Goal: Complete application form

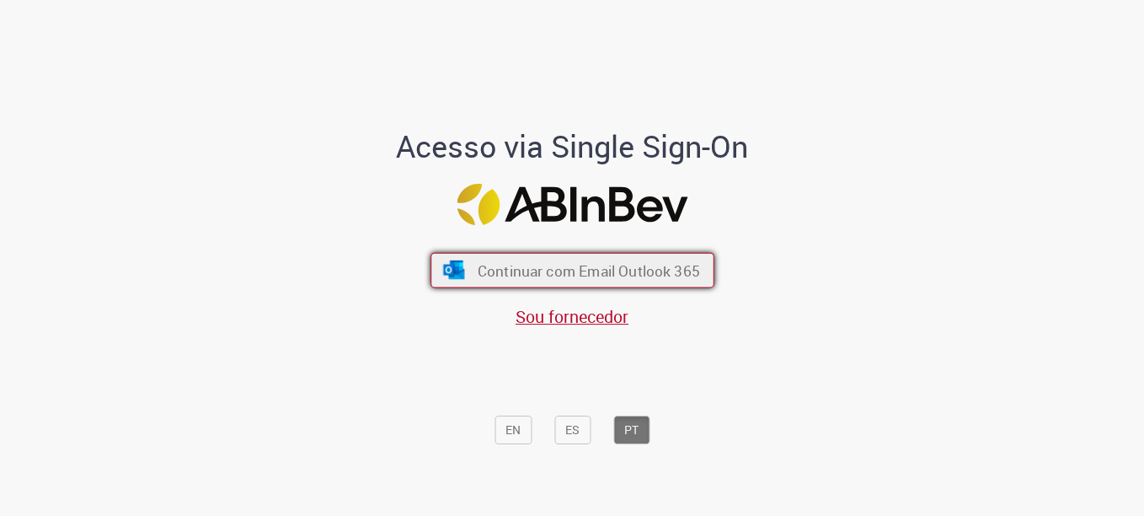
click at [576, 265] on span "Continuar com Email Outlook 365" at bounding box center [588, 269] width 222 height 19
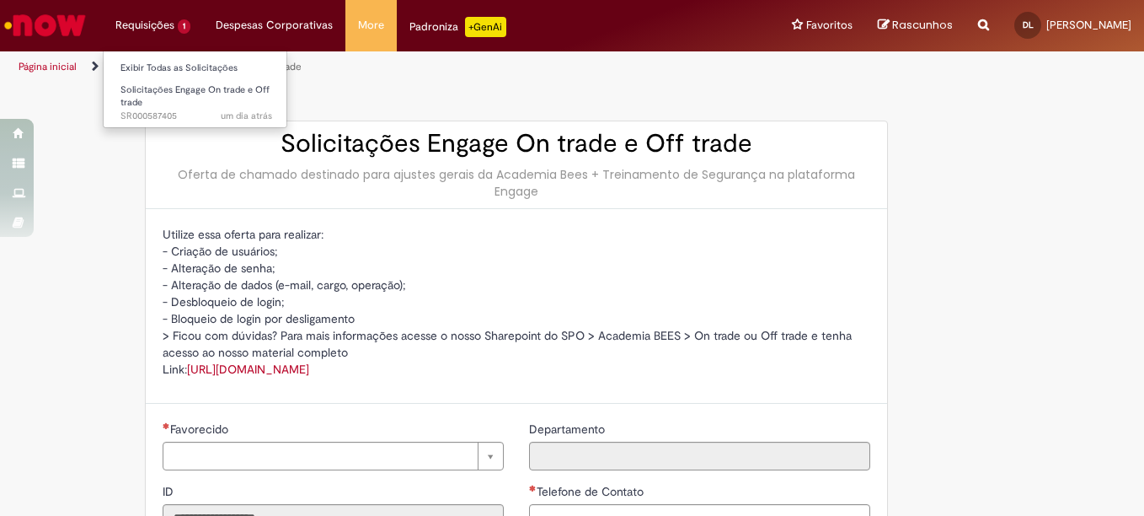
type input "**********"
click at [158, 24] on li "Requisições 1 Exibir Todas as Solicitações Solicitações Engage On trade e Off t…" at bounding box center [153, 25] width 100 height 51
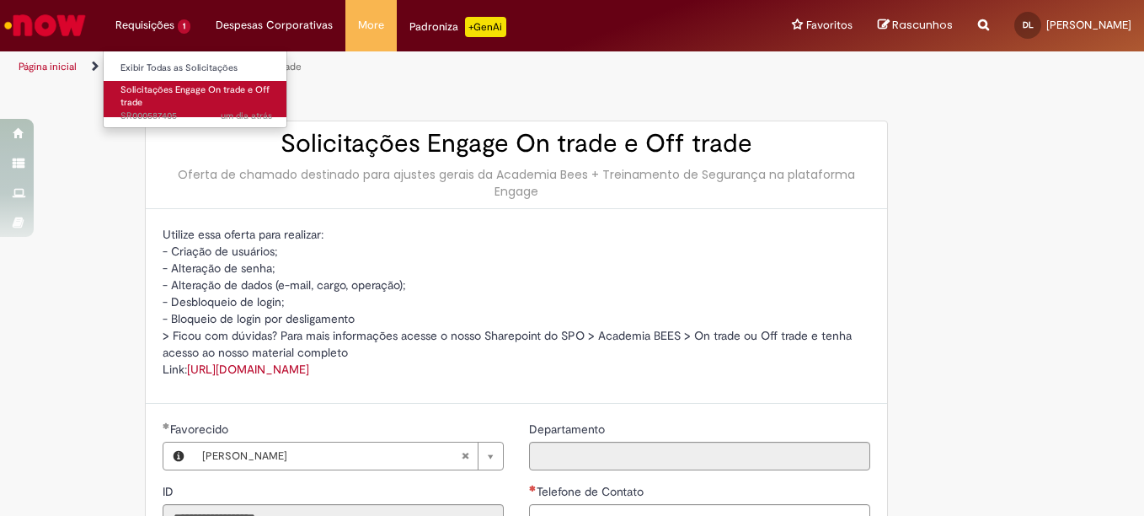
click at [174, 108] on link "Solicitações Engage On trade e Off trade um dia atrás um dia atrás SR000587405" at bounding box center [196, 99] width 185 height 36
